Goal: Find specific page/section: Find specific page/section

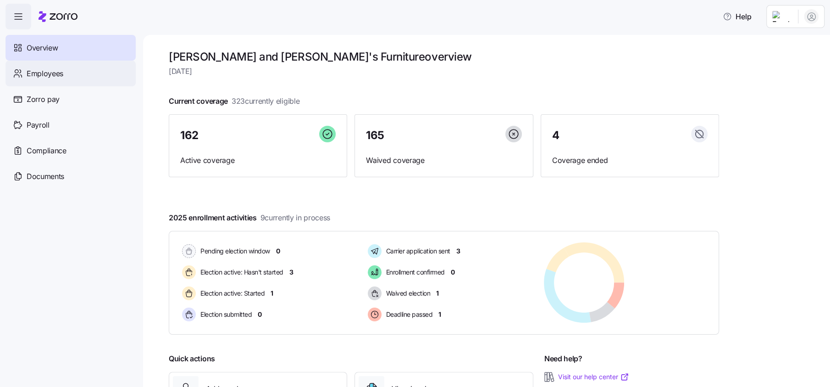
click at [56, 76] on span "Employees" at bounding box center [45, 73] width 37 height 11
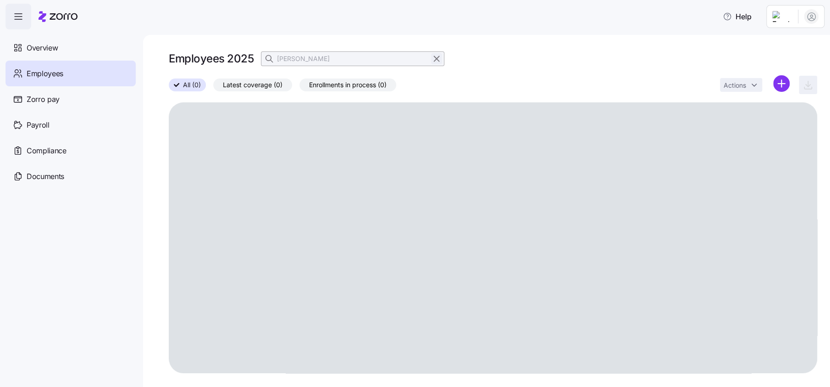
click at [434, 58] on icon "button" at bounding box center [437, 58] width 10 height 11
click at [243, 54] on h1 "Employees 2025" at bounding box center [211, 58] width 85 height 14
click at [277, 58] on span "button" at bounding box center [269, 58] width 17 height 17
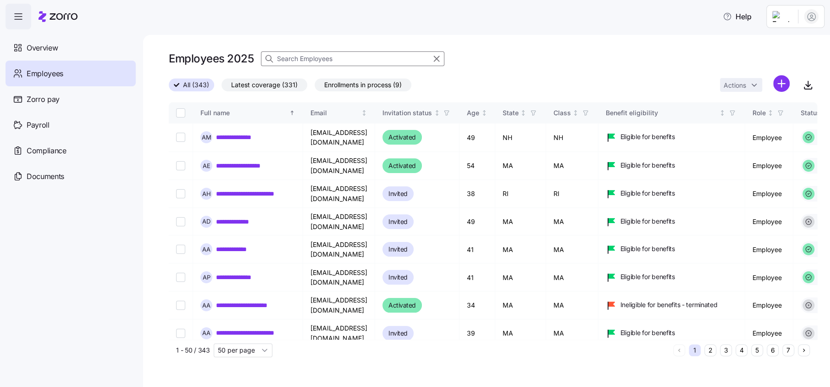
click at [302, 60] on input at bounding box center [352, 58] width 183 height 15
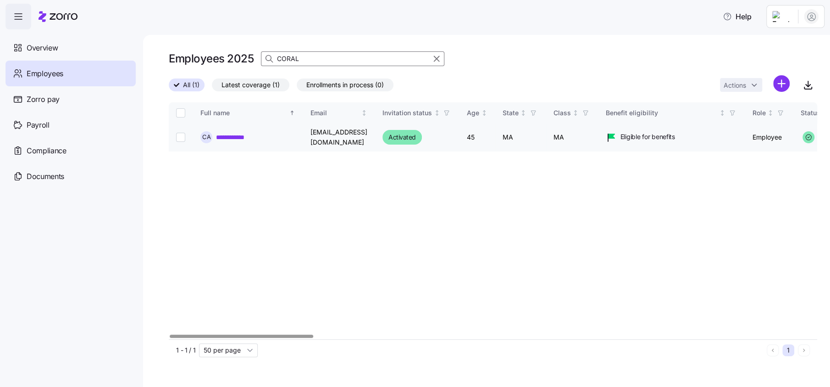
type input "CORAL"
drag, startPoint x: 244, startPoint y: 135, endPoint x: 308, endPoint y: 166, distance: 70.4
click at [245, 135] on link "**********" at bounding box center [241, 137] width 50 height 9
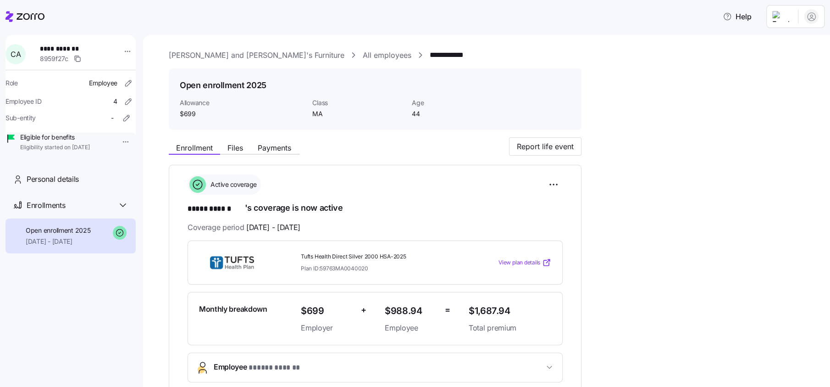
click at [528, 261] on span "View plan details" at bounding box center [520, 262] width 42 height 9
click at [789, 15] on html "**********" at bounding box center [415, 190] width 830 height 381
click at [779, 73] on div "Log out" at bounding box center [775, 71] width 36 height 10
